Goal: Connect with others: Connect with other users

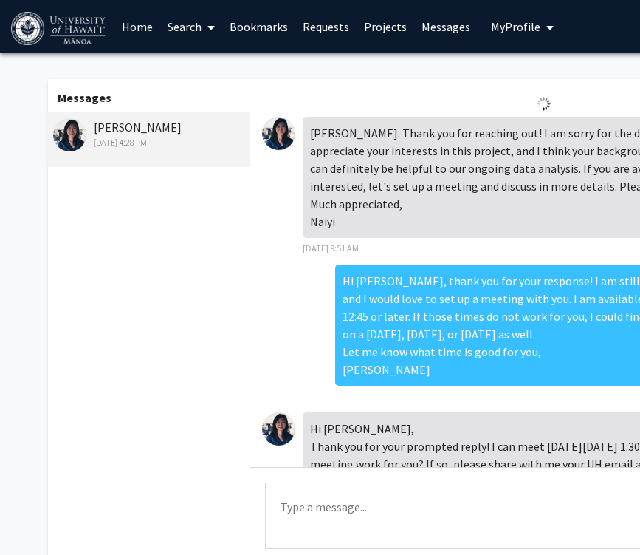
click at [273, 27] on link "Bookmarks" at bounding box center [258, 27] width 73 height 52
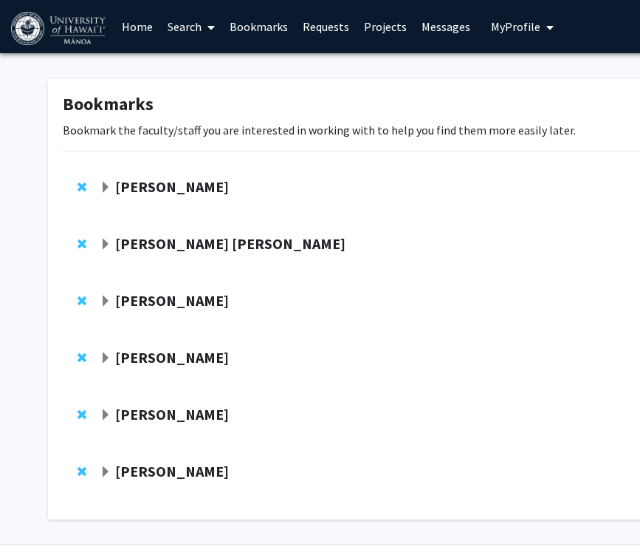
click at [109, 469] on span "Expand Naiyi Fincham Bookmark" at bounding box center [106, 472] width 12 height 12
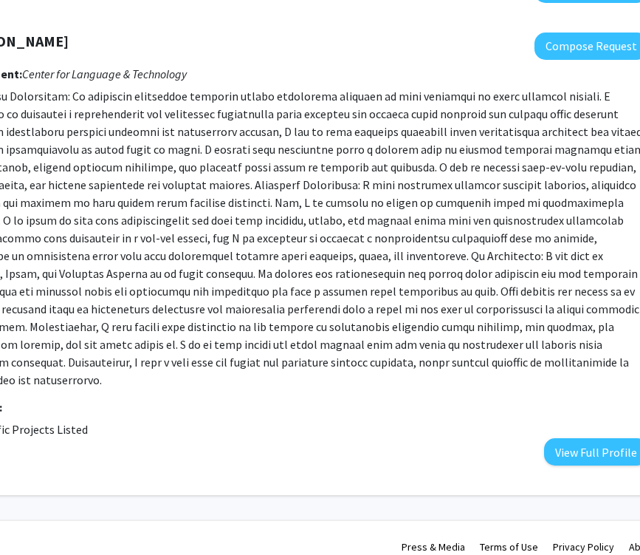
scroll to position [430, 160]
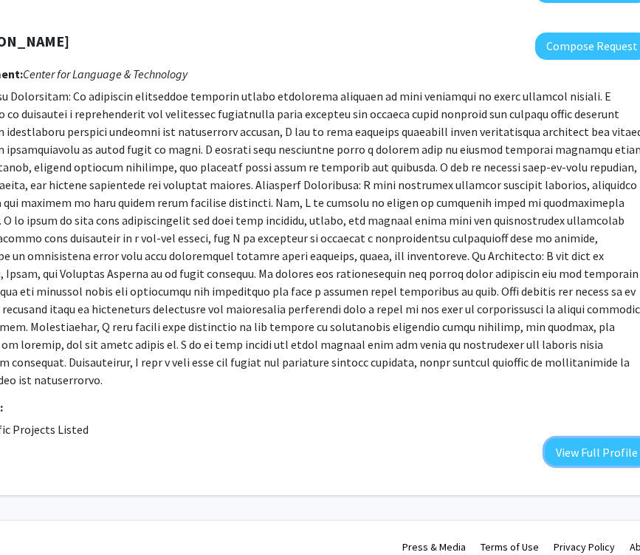
click at [555, 438] on button "View Full Profile" at bounding box center [597, 451] width 104 height 27
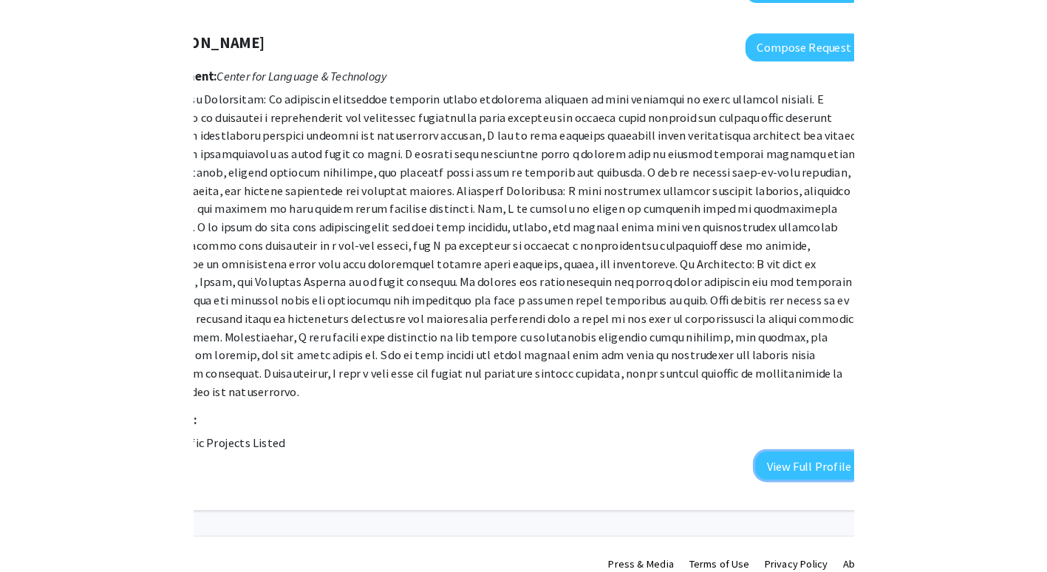
scroll to position [413, 0]
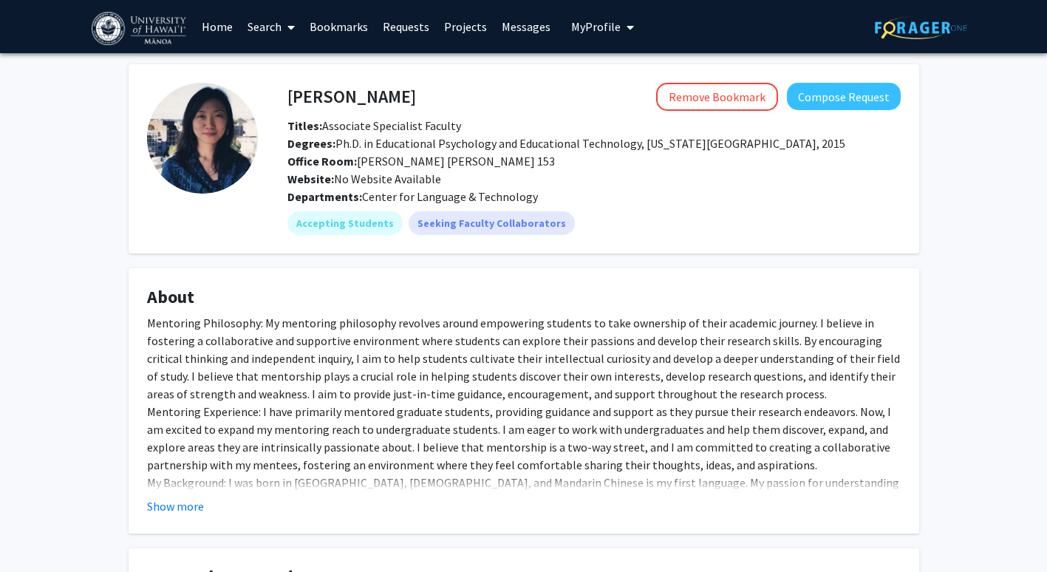
click at [191, 498] on button "Show more" at bounding box center [175, 506] width 57 height 18
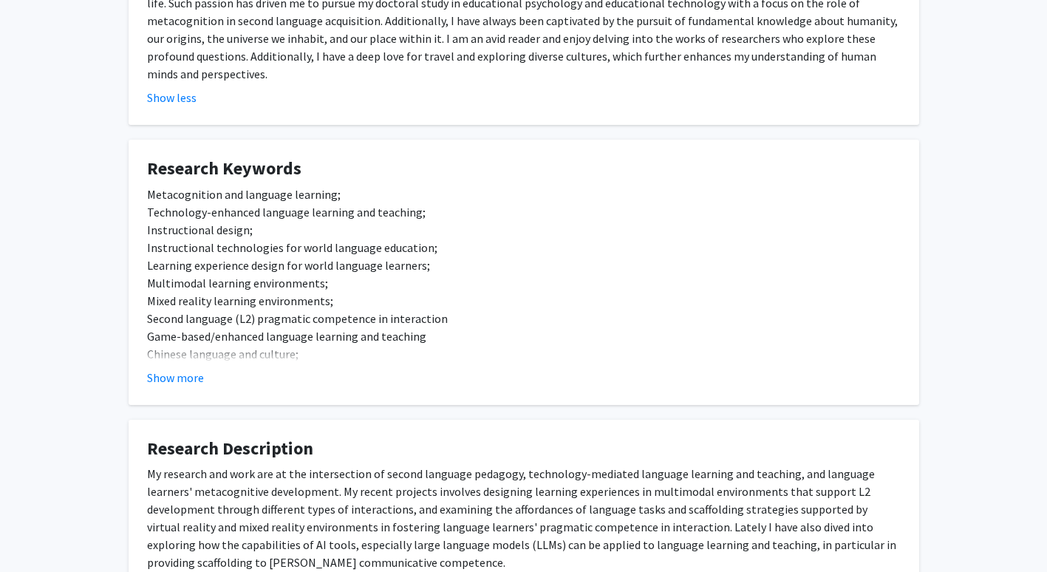
scroll to position [520, 0]
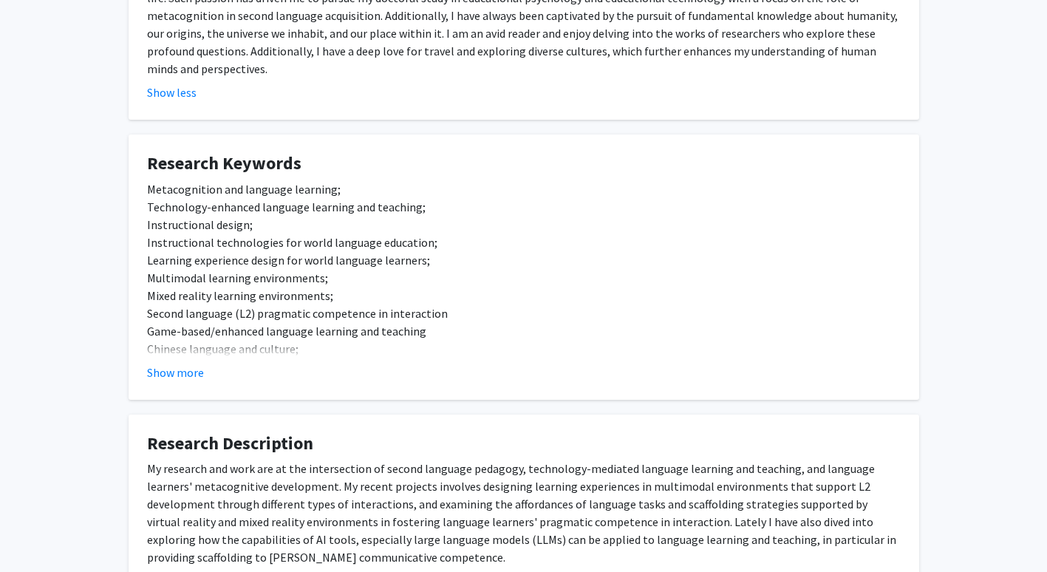
click at [171, 363] on button "Show more" at bounding box center [175, 372] width 57 height 18
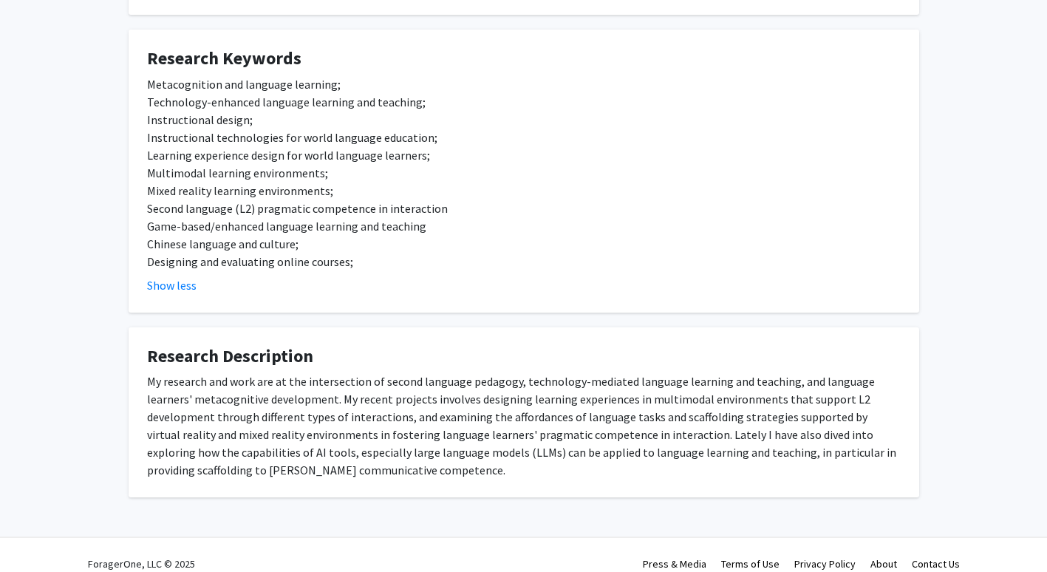
scroll to position [0, 0]
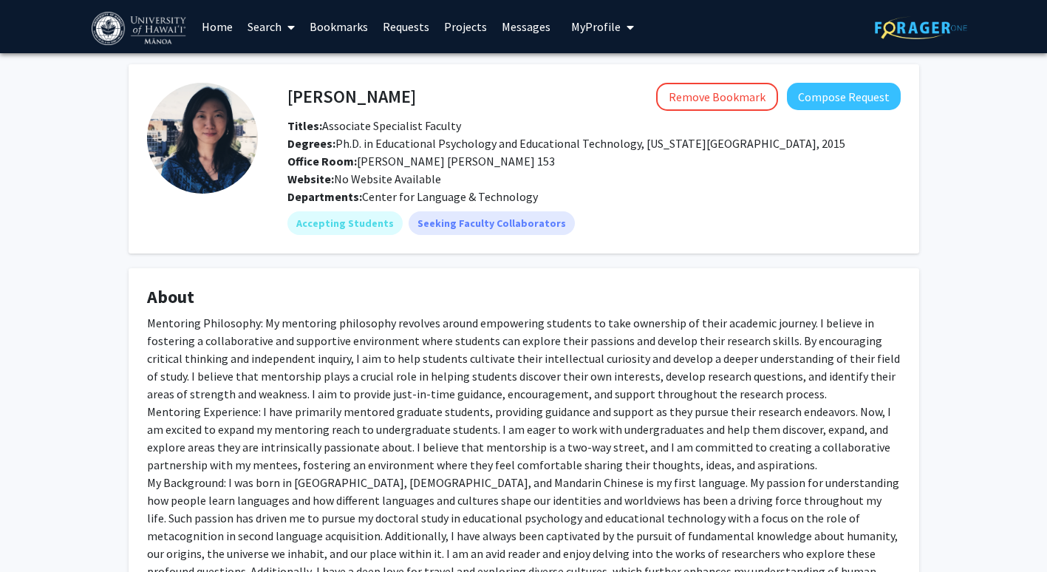
click at [523, 27] on link "Messages" at bounding box center [526, 27] width 64 height 52
